Goal: Book appointment/travel/reservation

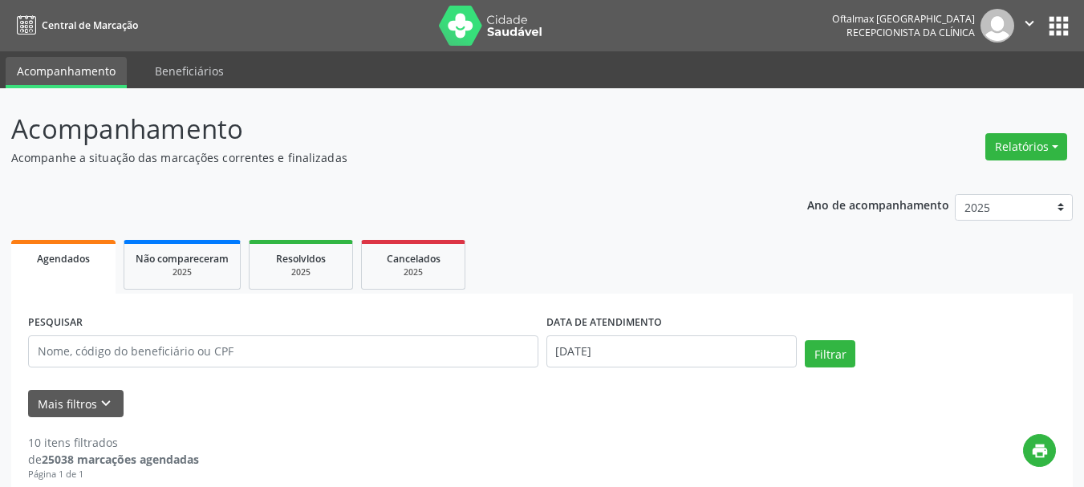
click at [1015, 144] on button "Relatórios" at bounding box center [1026, 146] width 82 height 27
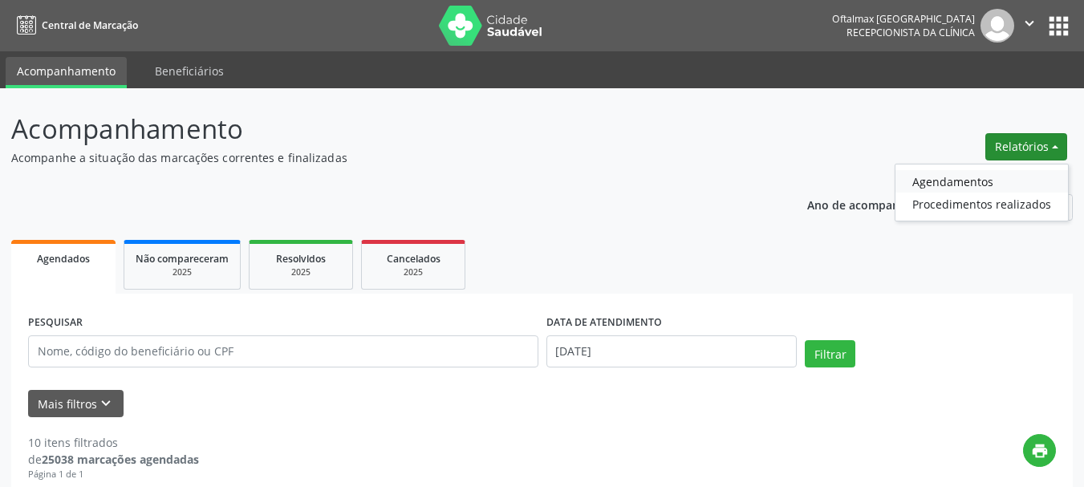
click at [930, 181] on link "Agendamentos" at bounding box center [981, 181] width 172 height 22
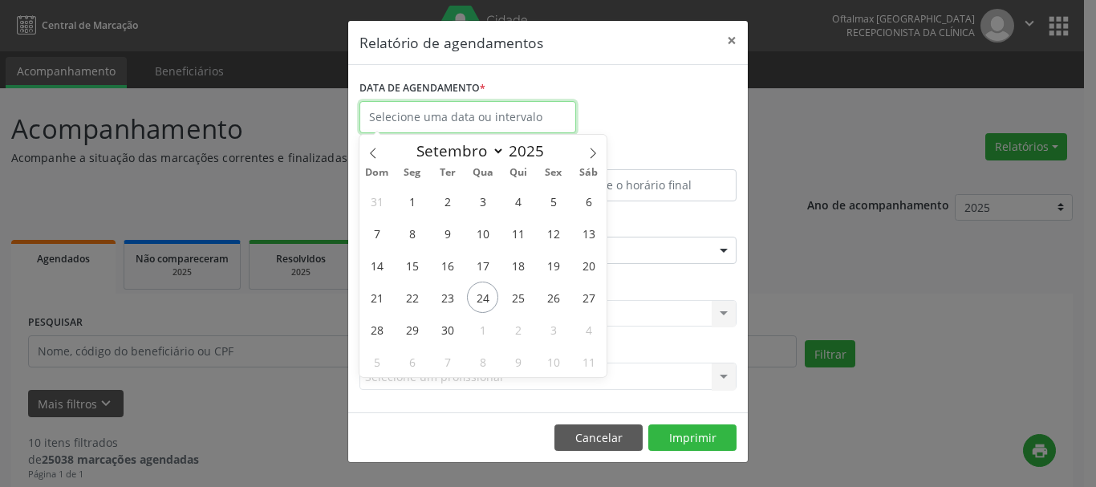
click at [464, 119] on input "text" at bounding box center [467, 117] width 217 height 32
click at [551, 296] on span "26" at bounding box center [552, 297] width 31 height 31
type input "[DATE]"
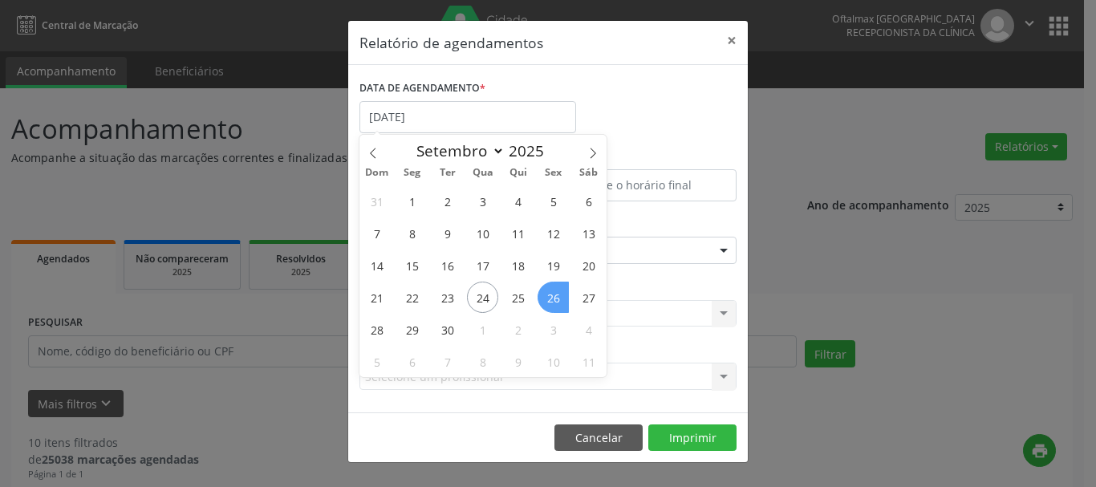
click at [551, 296] on span "26" at bounding box center [552, 297] width 31 height 31
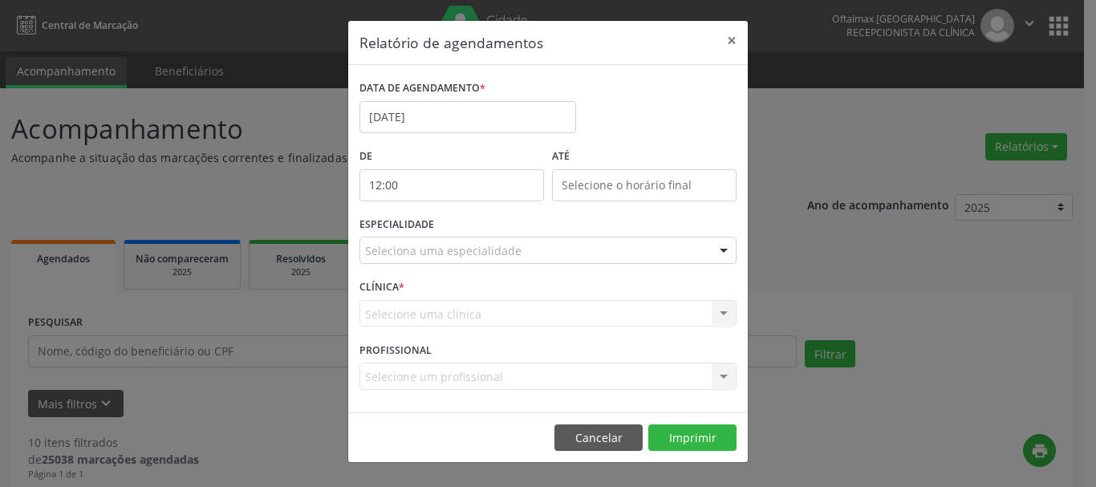
click at [463, 181] on input "12:00" at bounding box center [451, 185] width 185 height 32
click at [482, 225] on span ":" at bounding box center [483, 219] width 5 height 32
click at [469, 209] on span at bounding box center [474, 212] width 11 height 16
type input "13:00"
type input "13"
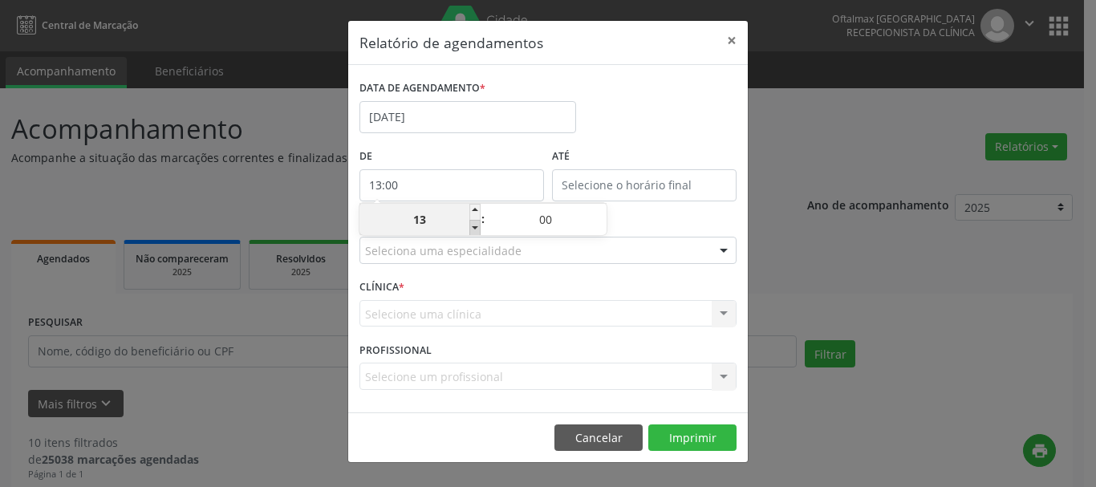
click at [475, 226] on span at bounding box center [474, 228] width 11 height 16
type input "12:00"
type input "12"
click at [475, 226] on span at bounding box center [474, 228] width 11 height 16
type input "11:00"
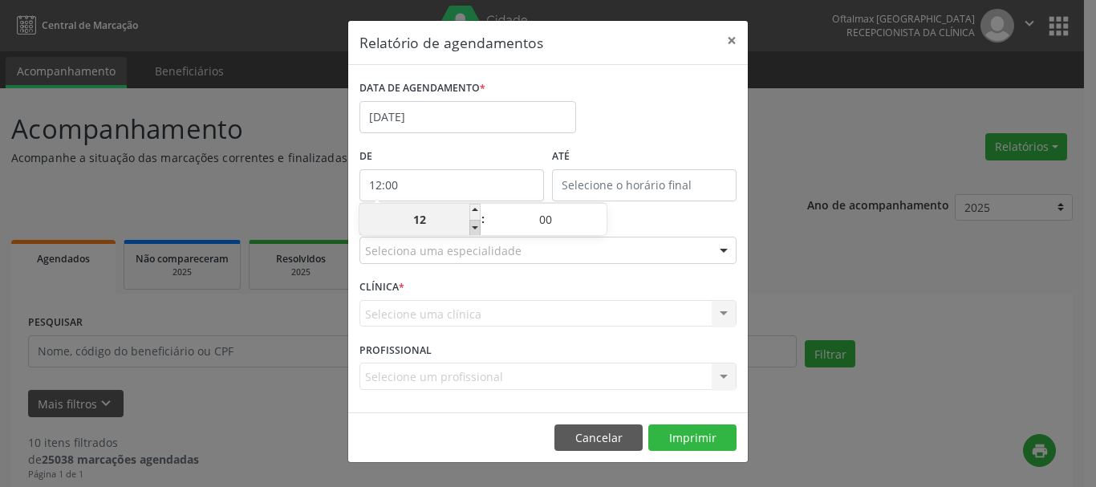
type input "11"
click at [475, 226] on span at bounding box center [474, 228] width 11 height 16
type input "10:00"
type input "10"
click at [475, 226] on span at bounding box center [474, 228] width 11 height 16
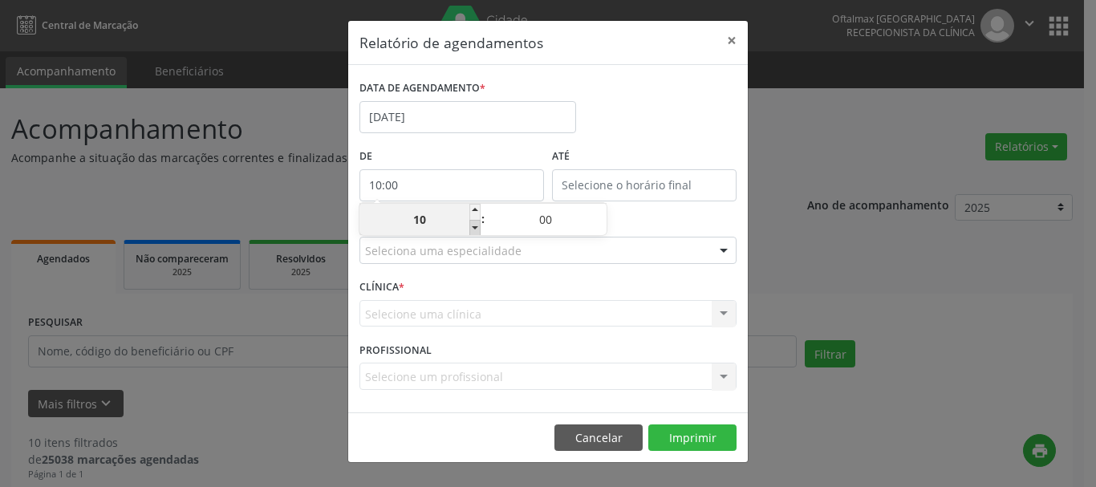
type input "09:00"
type input "09"
click at [475, 226] on span at bounding box center [474, 228] width 11 height 16
type input "08:00"
type input "08"
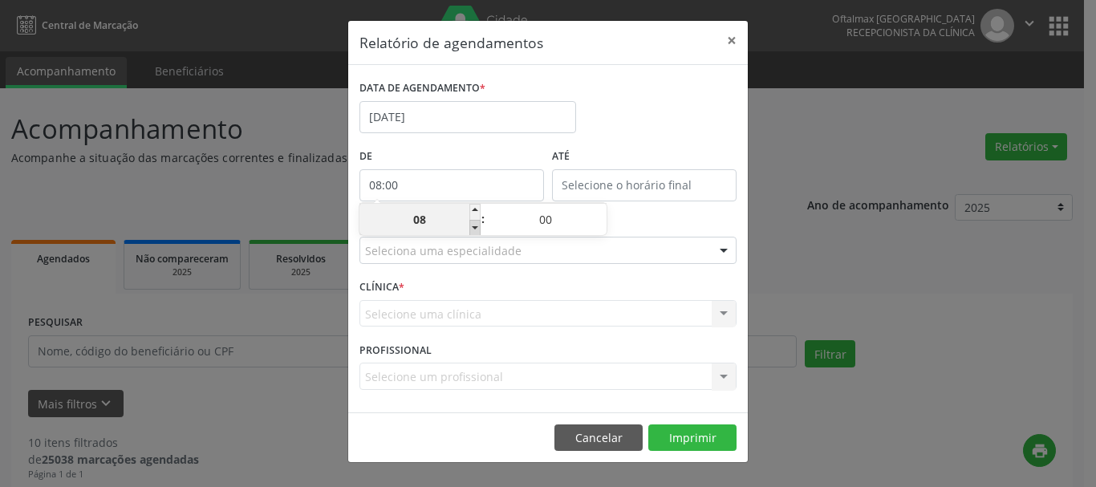
click at [475, 226] on span at bounding box center [474, 228] width 11 height 16
type input "07:00"
type input "07"
click at [475, 226] on span at bounding box center [474, 228] width 11 height 16
type input "06:00"
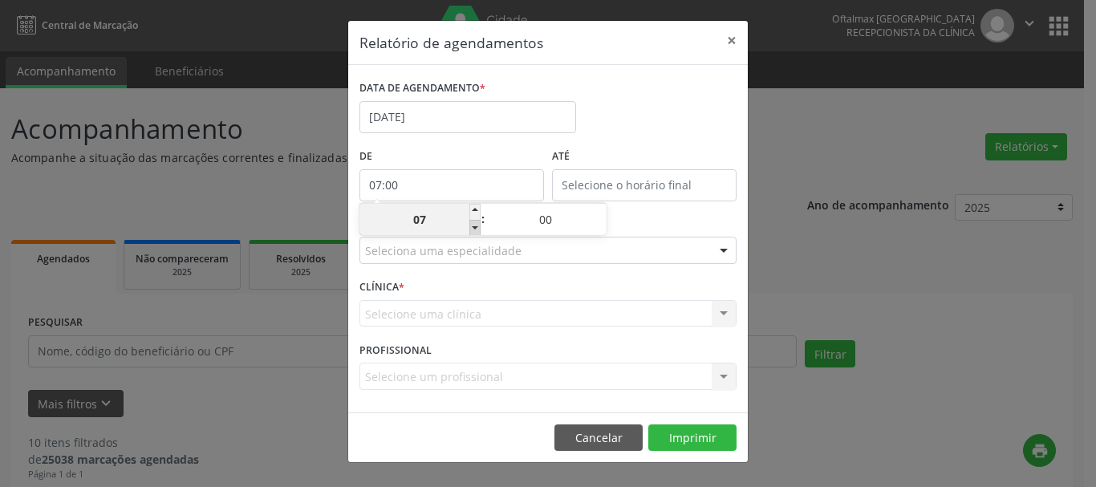
type input "06"
click at [475, 226] on span at bounding box center [474, 228] width 11 height 16
type input "05:00"
type input "05"
click at [475, 226] on span at bounding box center [474, 228] width 11 height 16
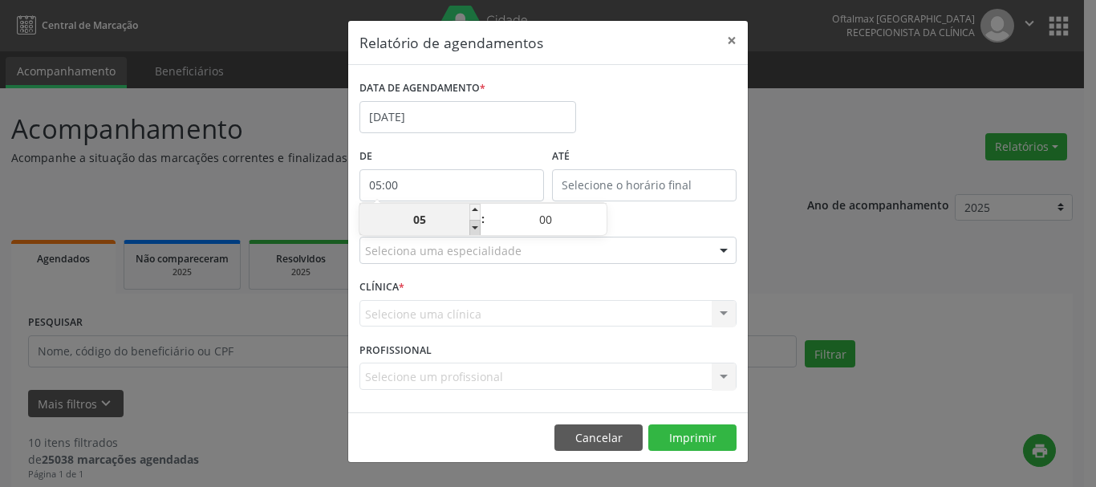
type input "04:00"
type input "04"
click at [475, 226] on span at bounding box center [474, 228] width 11 height 16
type input "03:00"
type input "03"
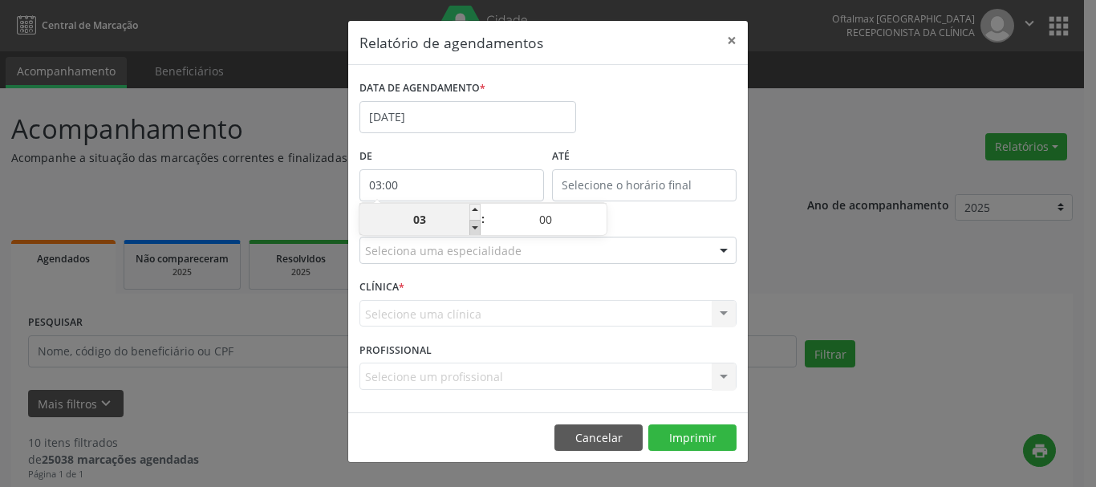
click at [475, 226] on span at bounding box center [474, 228] width 11 height 16
type input "02:00"
type input "02"
click at [475, 226] on span at bounding box center [474, 228] width 11 height 16
type input "01:00"
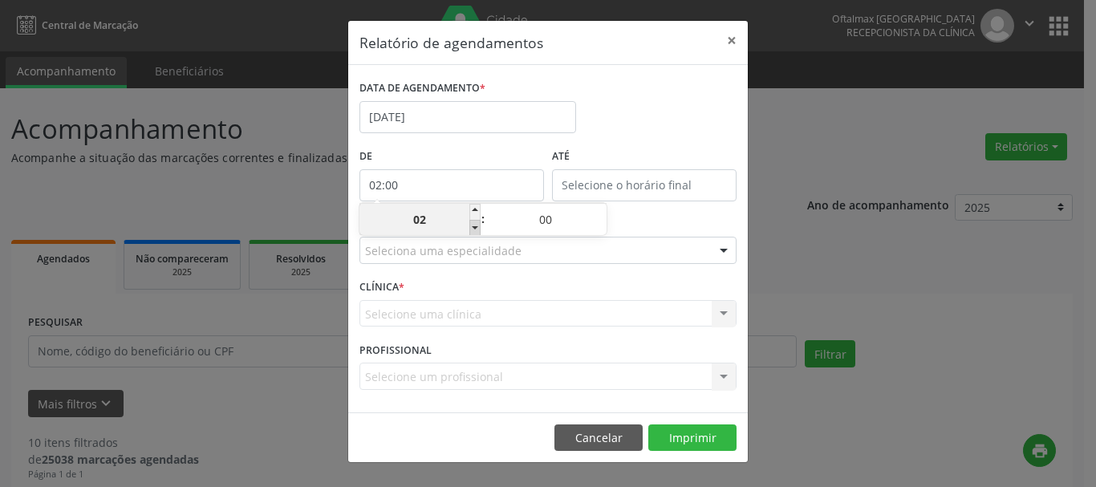
type input "01"
click at [473, 211] on span at bounding box center [474, 212] width 11 height 16
type input "02:00"
type input "02"
click at [473, 211] on span at bounding box center [474, 212] width 11 height 16
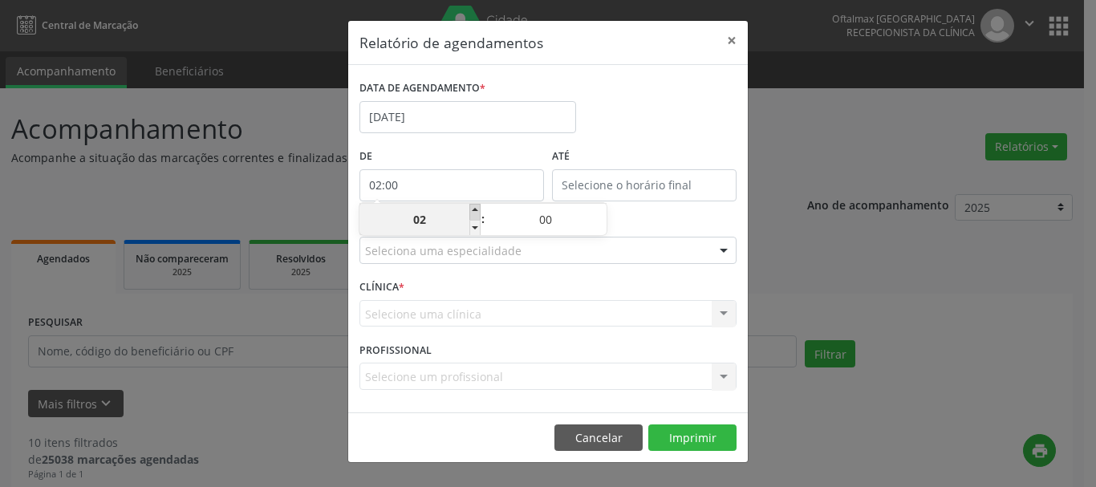
type input "03:00"
type input "03"
click at [473, 211] on span at bounding box center [474, 212] width 11 height 16
type input "04:00"
type input "04"
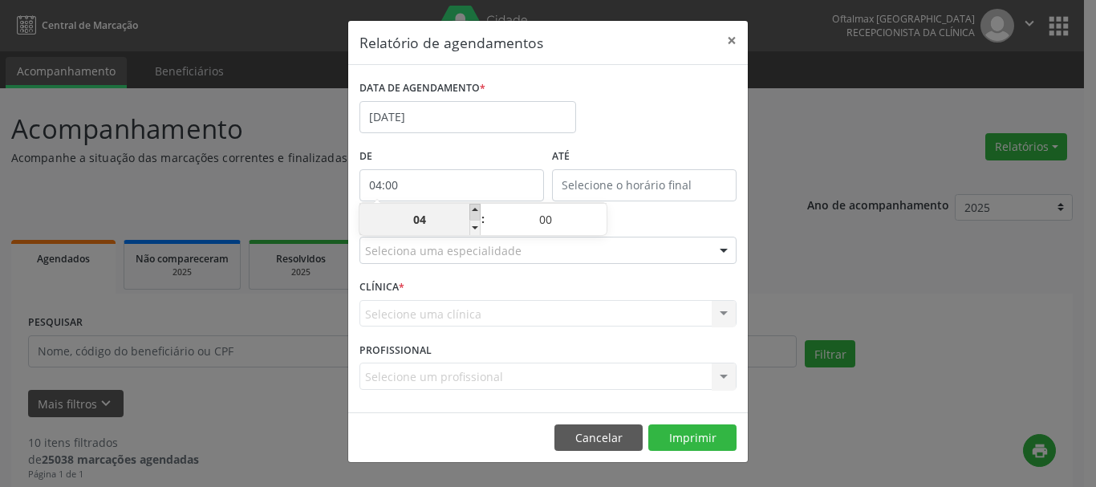
click at [473, 211] on span at bounding box center [474, 212] width 11 height 16
type input "05:00"
type input "05"
click at [647, 224] on div "ESPECIALIDADE Seleciona uma especialidade Todas as especialidades Alergologia A…" at bounding box center [547, 244] width 385 height 63
click at [616, 182] on input "12:00" at bounding box center [644, 185] width 185 height 32
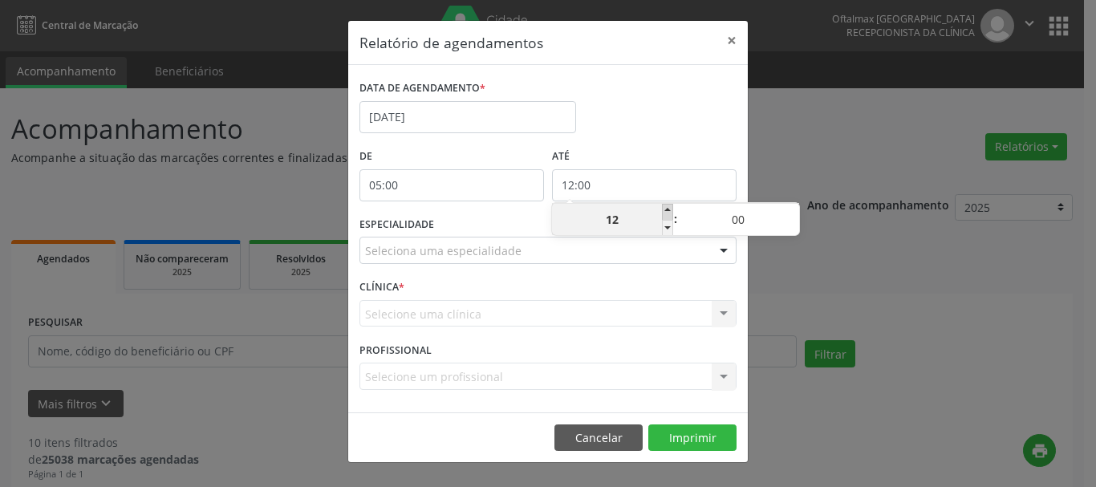
click at [665, 209] on span at bounding box center [667, 212] width 11 height 16
type input "13:00"
type input "13"
click at [665, 209] on span at bounding box center [667, 212] width 11 height 16
type input "14:00"
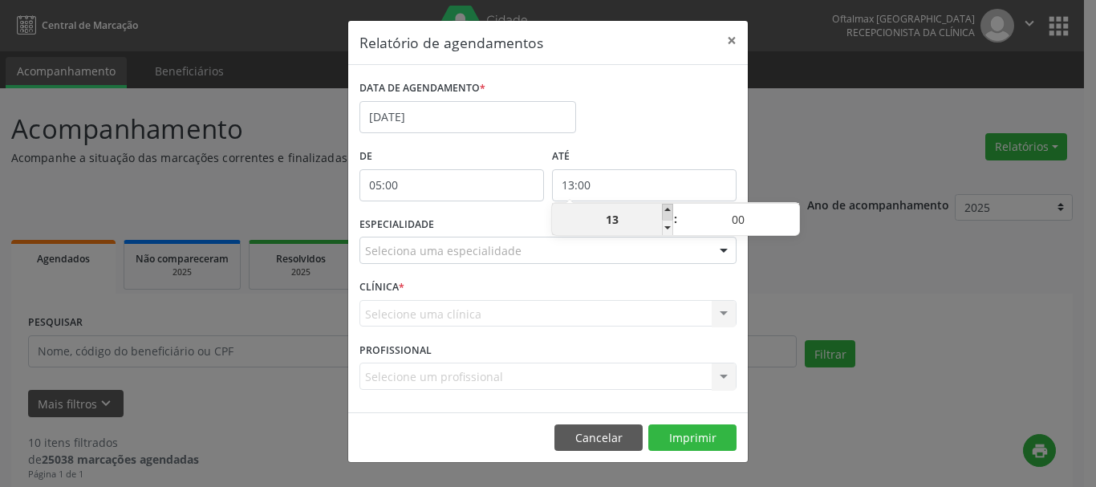
type input "14"
click at [665, 209] on span at bounding box center [667, 212] width 11 height 16
type input "15:00"
type input "15"
click at [665, 209] on span at bounding box center [667, 212] width 11 height 16
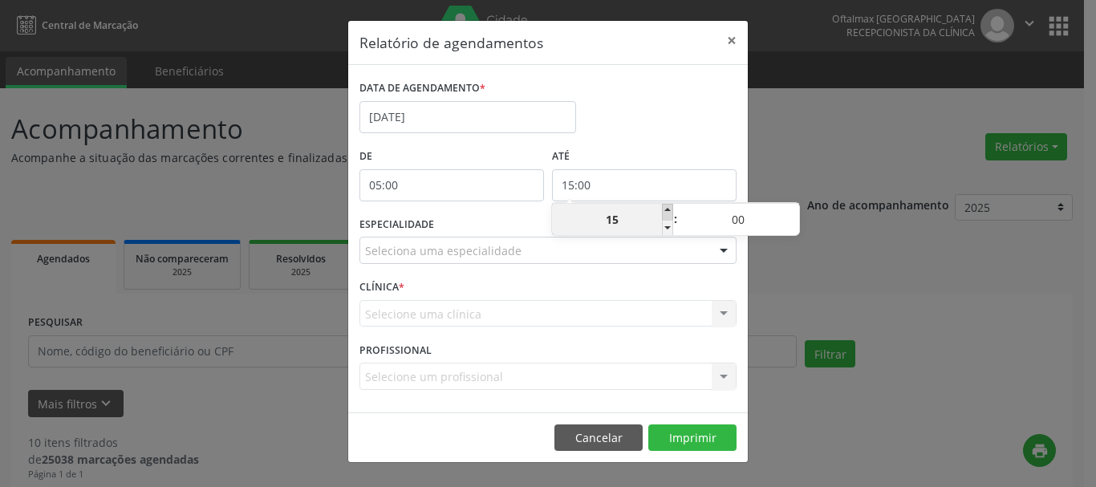
type input "16:00"
type input "16"
click at [665, 209] on span at bounding box center [667, 212] width 11 height 16
type input "17:00"
type input "17"
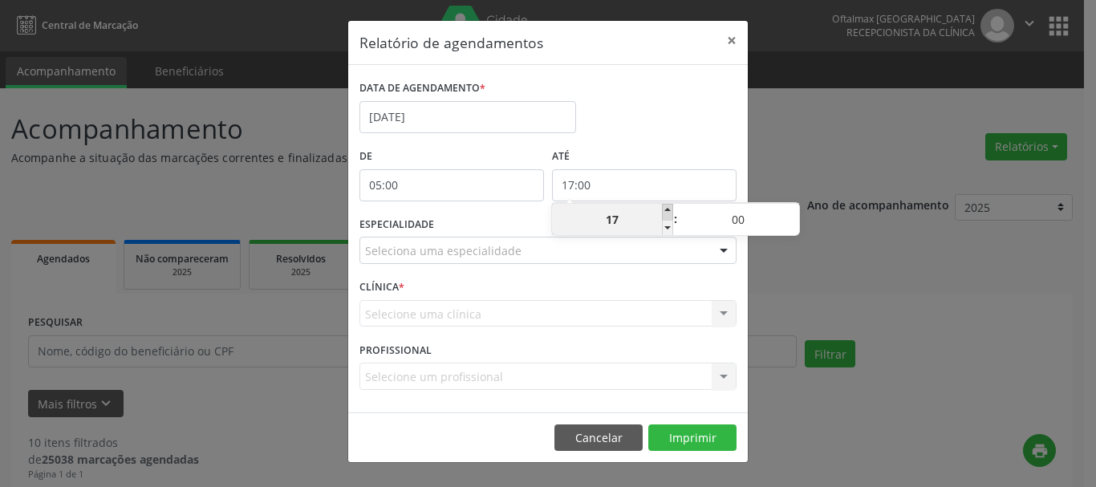
click at [665, 209] on span at bounding box center [667, 212] width 11 height 16
type input "18:00"
type input "18"
click at [665, 209] on span at bounding box center [667, 212] width 11 height 16
type input "19:00"
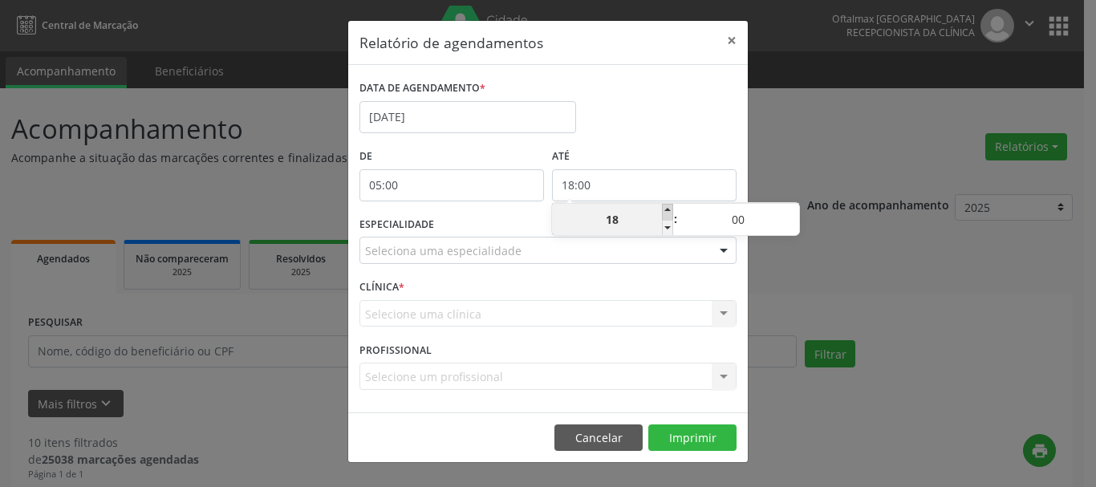
type input "19"
click at [665, 209] on span at bounding box center [667, 212] width 11 height 16
type input "20:00"
type input "20"
click at [665, 209] on span at bounding box center [667, 212] width 11 height 16
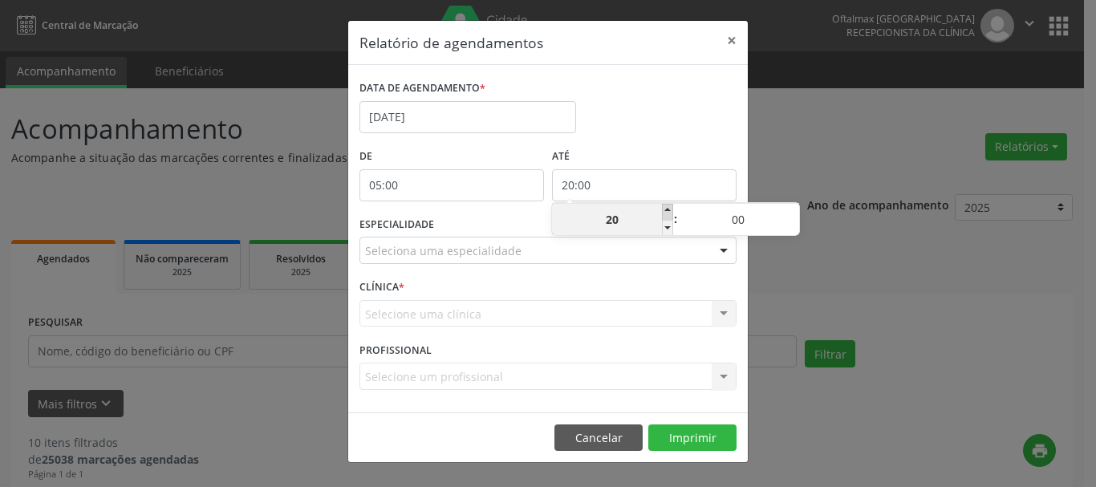
type input "21:00"
type input "21"
click at [665, 209] on span at bounding box center [667, 212] width 11 height 16
type input "22:00"
type input "22"
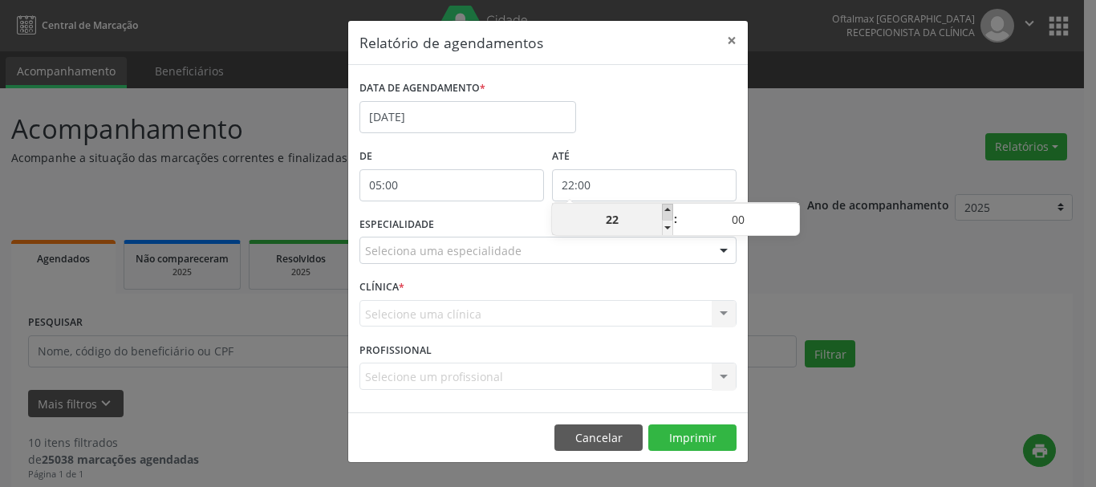
click at [665, 209] on span at bounding box center [667, 212] width 11 height 16
type input "23:00"
type input "23"
click at [639, 259] on div "Seleciona uma especialidade" at bounding box center [547, 250] width 377 height 27
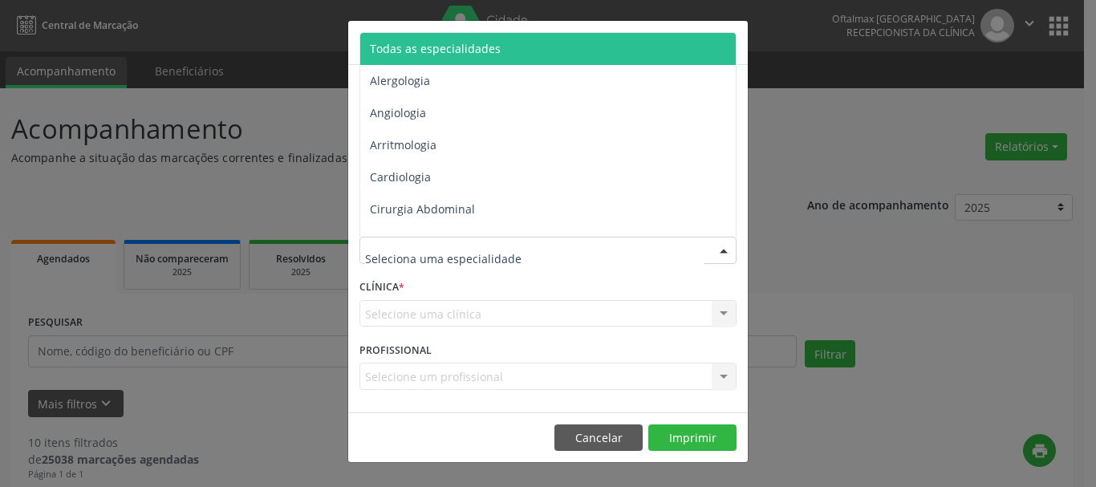
click at [484, 254] on input "text" at bounding box center [534, 258] width 339 height 32
type input "OF"
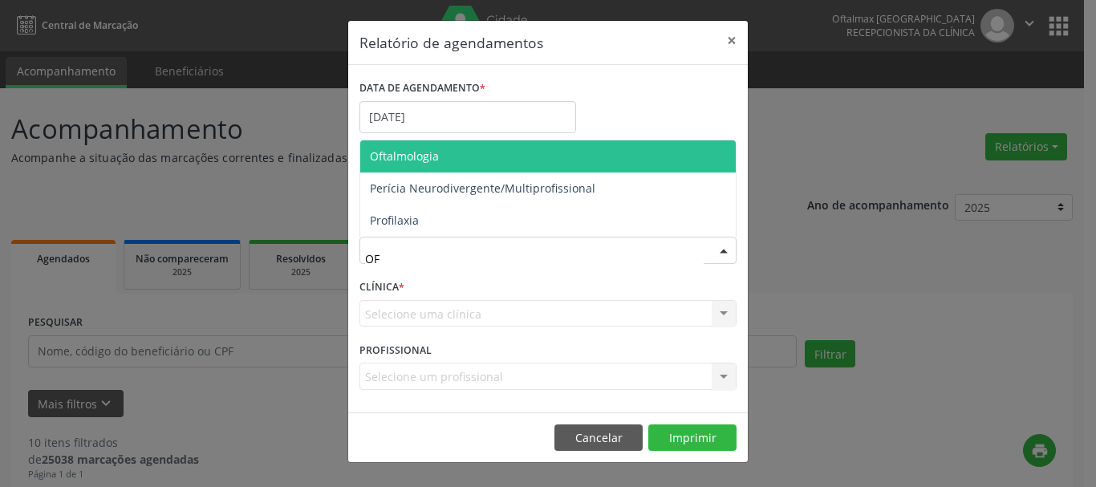
click at [420, 155] on span "Oftalmologia" at bounding box center [404, 155] width 69 height 15
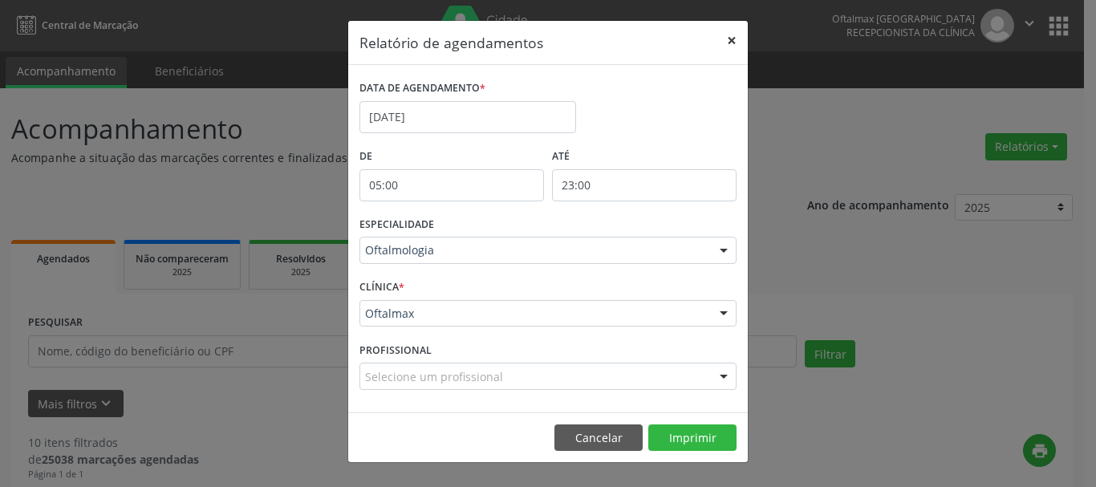
click at [729, 37] on button "×" at bounding box center [732, 40] width 32 height 39
